Goal: Information Seeking & Learning: Learn about a topic

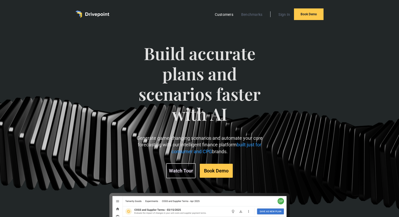
click at [223, 16] on link "Customers" at bounding box center [224, 14] width 24 height 7
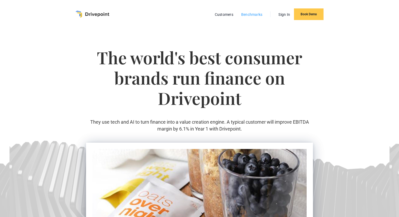
click at [252, 15] on link "Benchmarks" at bounding box center [251, 14] width 27 height 7
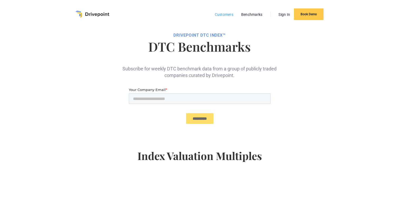
click at [223, 16] on link "Customers" at bounding box center [224, 14] width 24 height 7
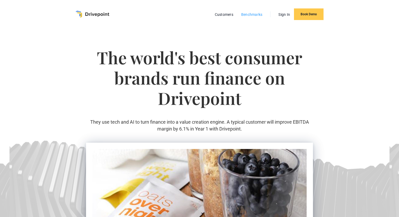
click at [250, 14] on link "Benchmarks" at bounding box center [251, 14] width 27 height 7
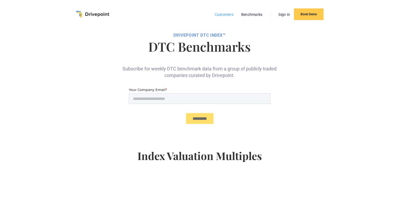
click at [217, 16] on link "Customers" at bounding box center [224, 14] width 24 height 7
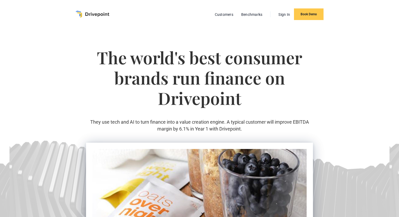
click at [89, 17] on img "home" at bounding box center [92, 14] width 34 height 7
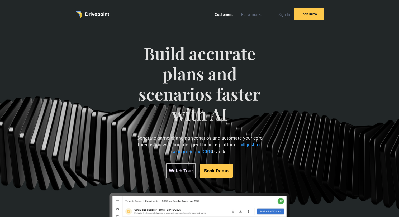
click at [221, 16] on link "Customers" at bounding box center [224, 14] width 24 height 7
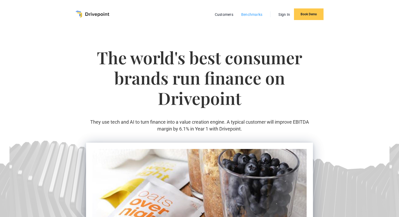
click at [254, 14] on link "Benchmarks" at bounding box center [251, 14] width 27 height 7
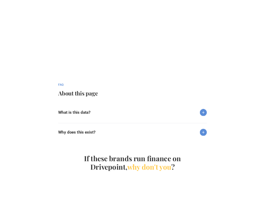
scroll to position [496, 0]
